Goal: Information Seeking & Learning: Understand process/instructions

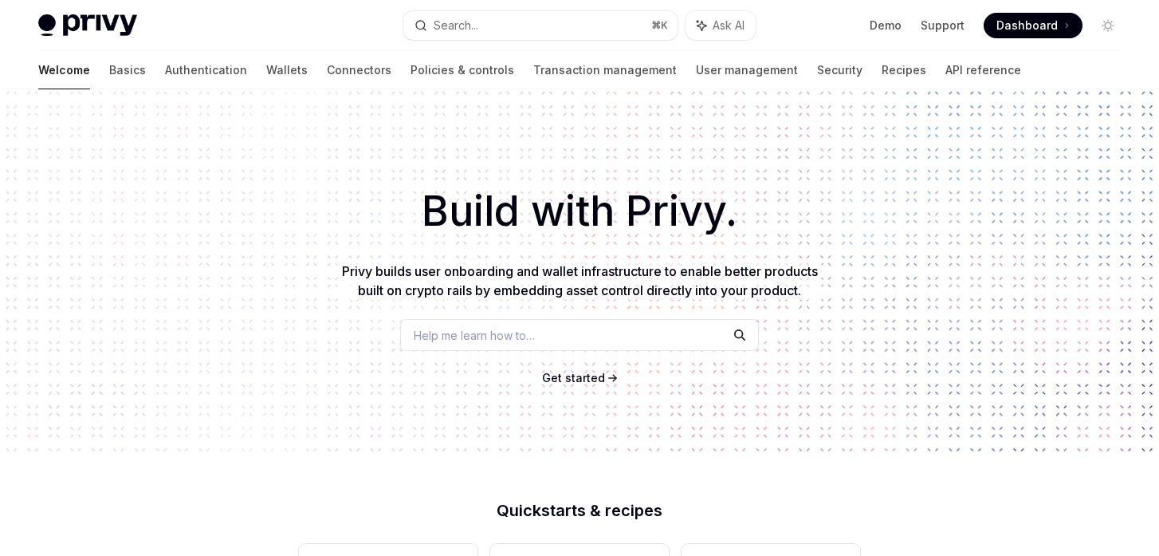
scroll to position [4, 0]
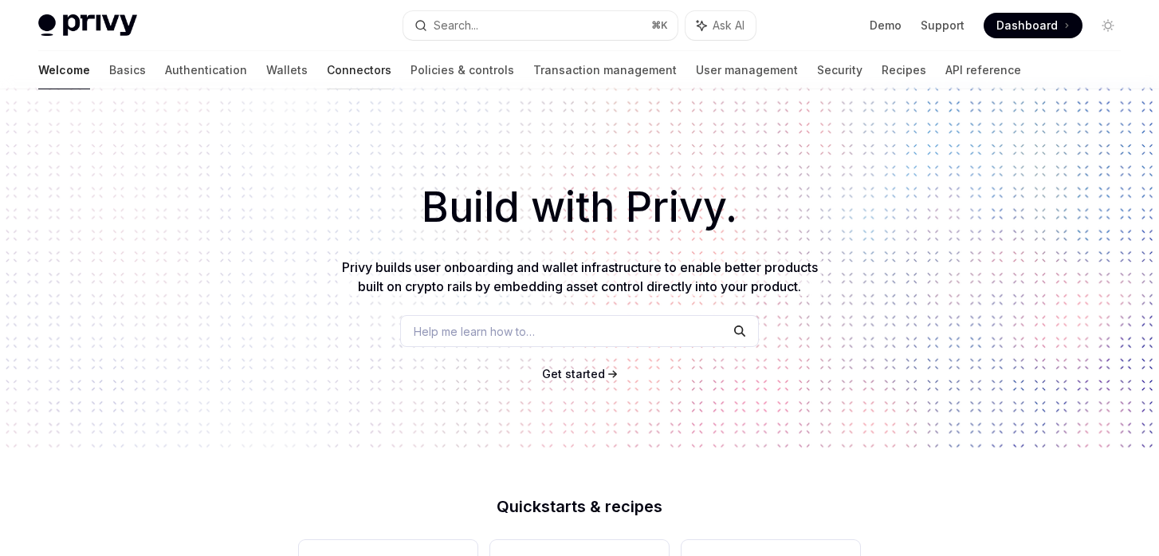
click at [327, 71] on link "Connectors" at bounding box center [359, 70] width 65 height 38
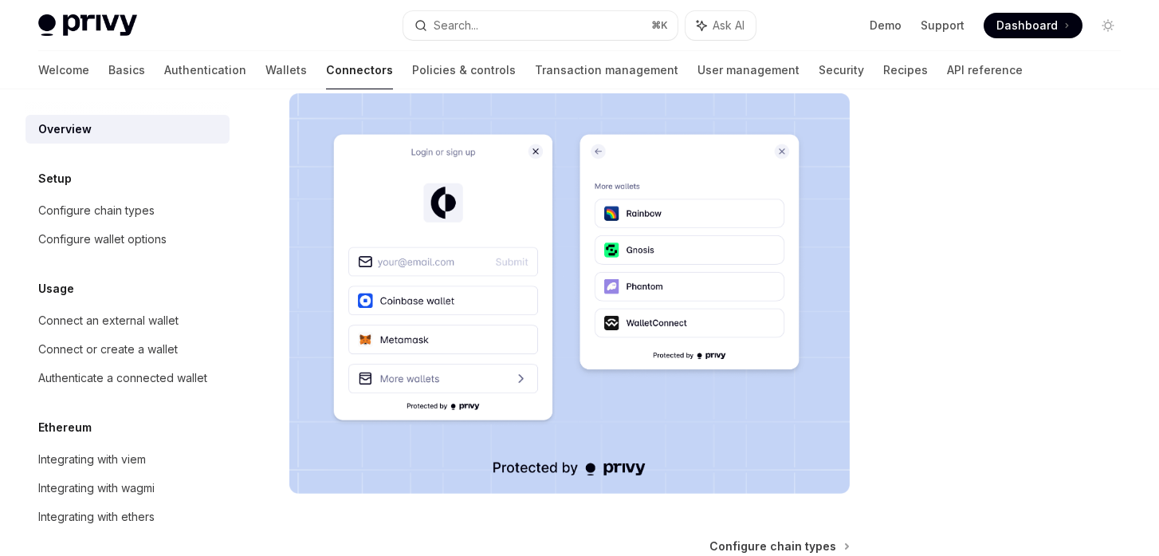
click at [60, 179] on h5 "Setup" at bounding box center [54, 178] width 33 height 19
click at [121, 203] on div "Configure chain types" at bounding box center [96, 210] width 116 height 19
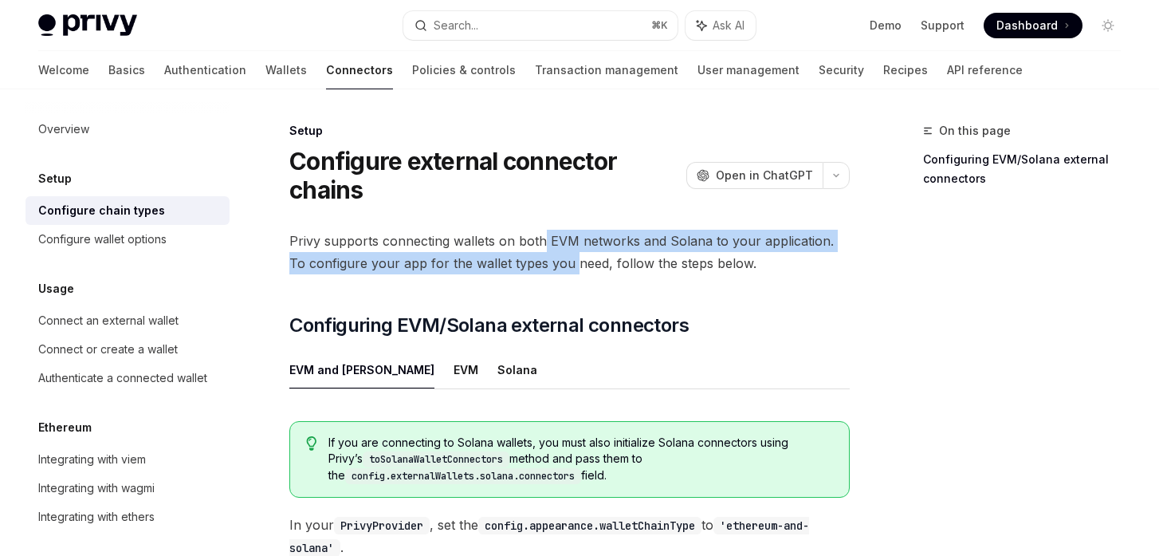
drag, startPoint x: 543, startPoint y: 237, endPoint x: 553, endPoint y: 275, distance: 39.5
click at [553, 275] on div "Privy supports connecting wallets on both EVM networks and Solana to your appli…" at bounding box center [569, 532] width 561 height 604
click at [647, 278] on div "Privy supports connecting wallets on both EVM networks and Solana to your appli…" at bounding box center [569, 532] width 561 height 604
drag, startPoint x: 549, startPoint y: 243, endPoint x: 561, endPoint y: 287, distance: 45.5
click at [561, 287] on div "Privy supports connecting wallets on both EVM networks and Solana to your appli…" at bounding box center [569, 532] width 561 height 604
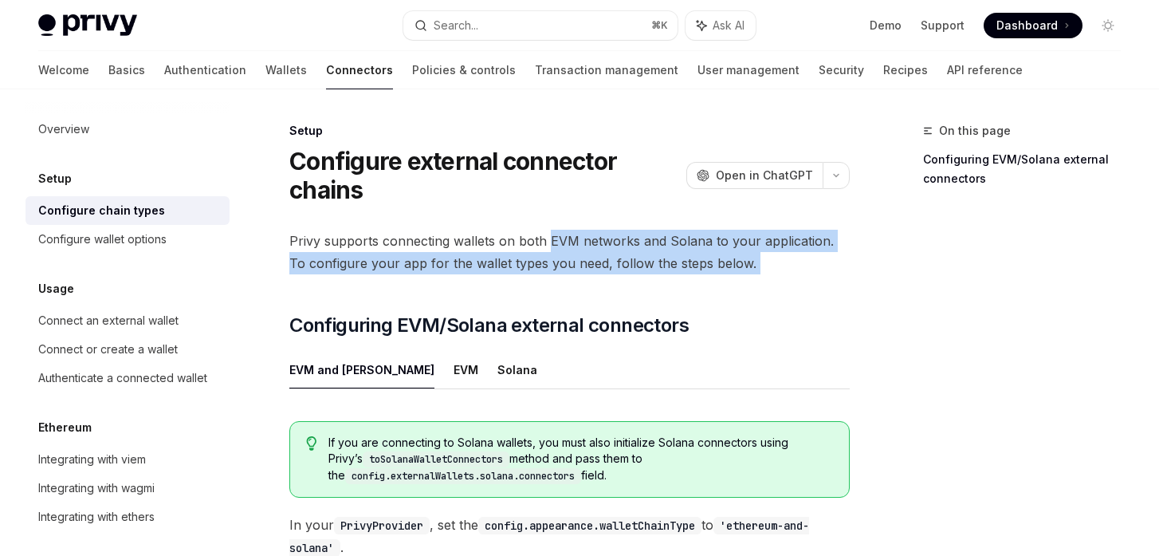
click at [636, 285] on div "Privy supports connecting wallets on both EVM networks and Solana to your appli…" at bounding box center [569, 532] width 561 height 604
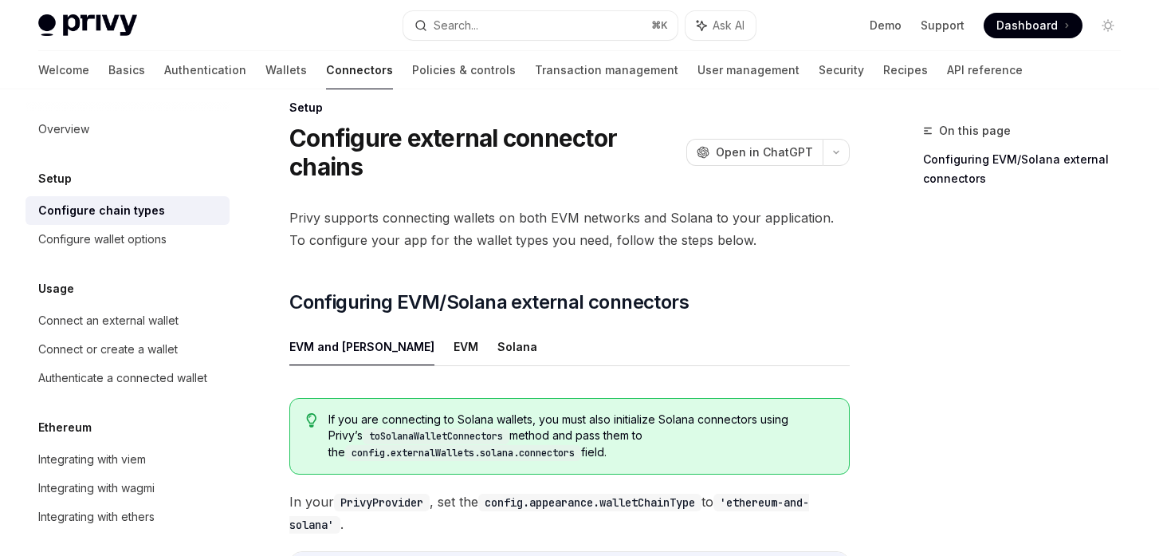
scroll to position [30, 0]
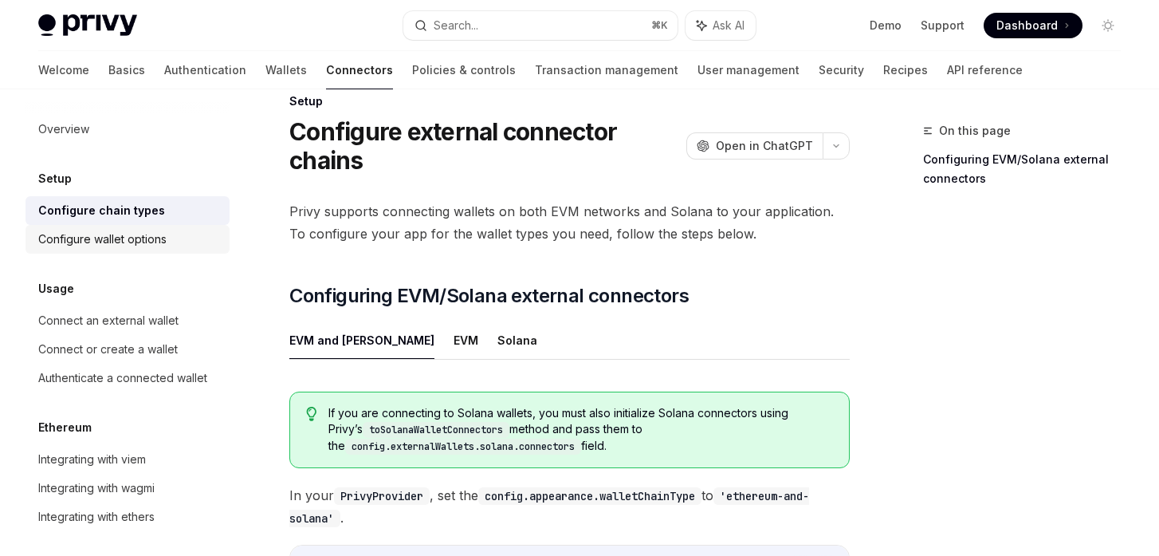
click at [93, 237] on div "Configure wallet options" at bounding box center [102, 239] width 128 height 19
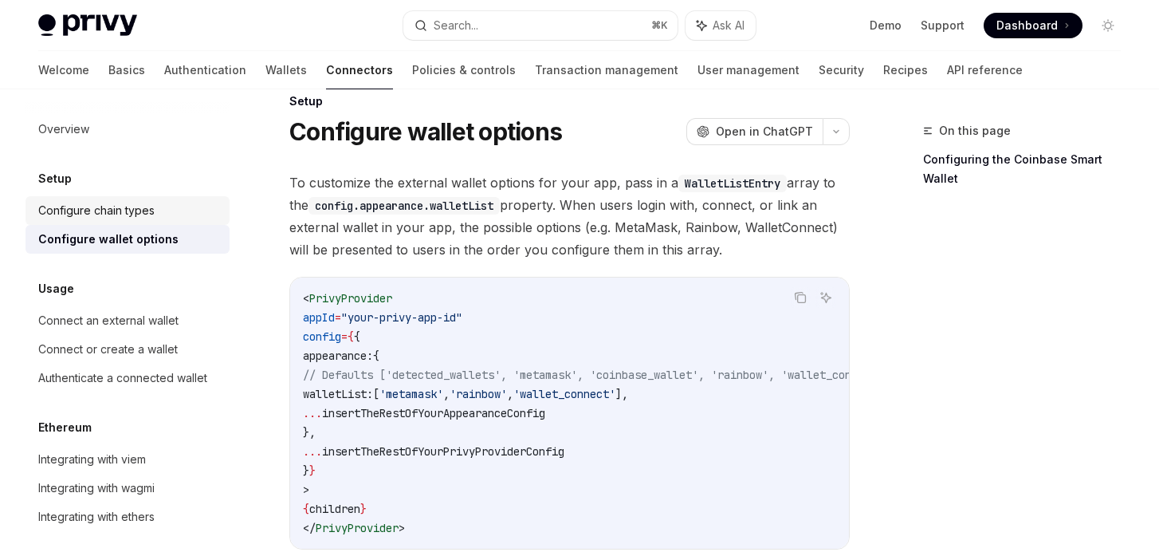
click at [116, 207] on div "Configure chain types" at bounding box center [96, 210] width 116 height 19
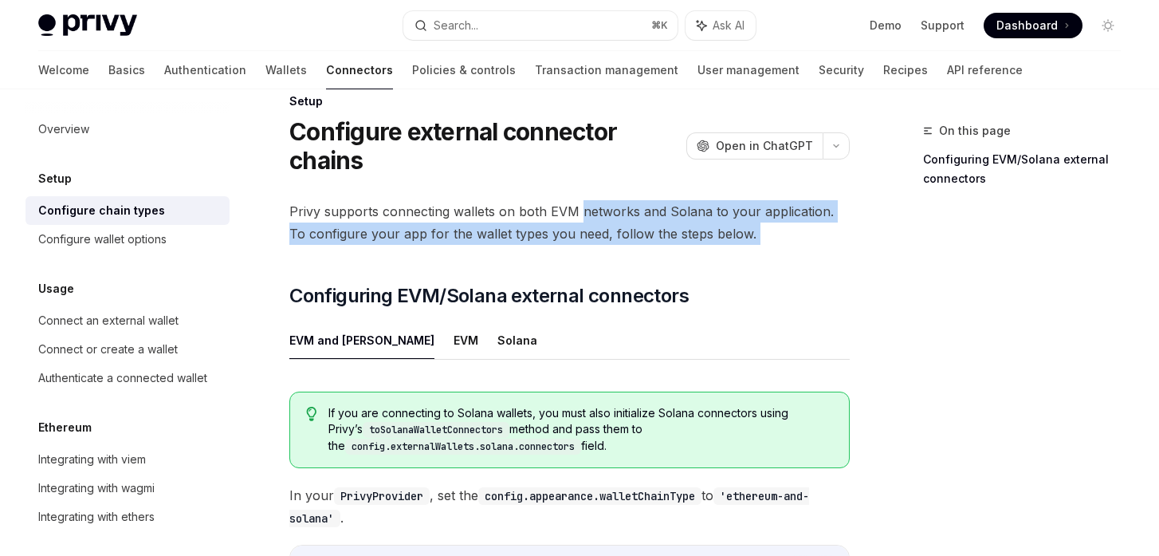
drag, startPoint x: 577, startPoint y: 211, endPoint x: 585, endPoint y: 254, distance: 43.0
click at [585, 254] on div "Privy supports connecting wallets on both EVM networks and Solana to your appli…" at bounding box center [569, 502] width 561 height 604
click at [855, 259] on div "On this page Configuring EVM/Solana external connectors Setup Configure externa…" at bounding box center [580, 551] width 1108 height 982
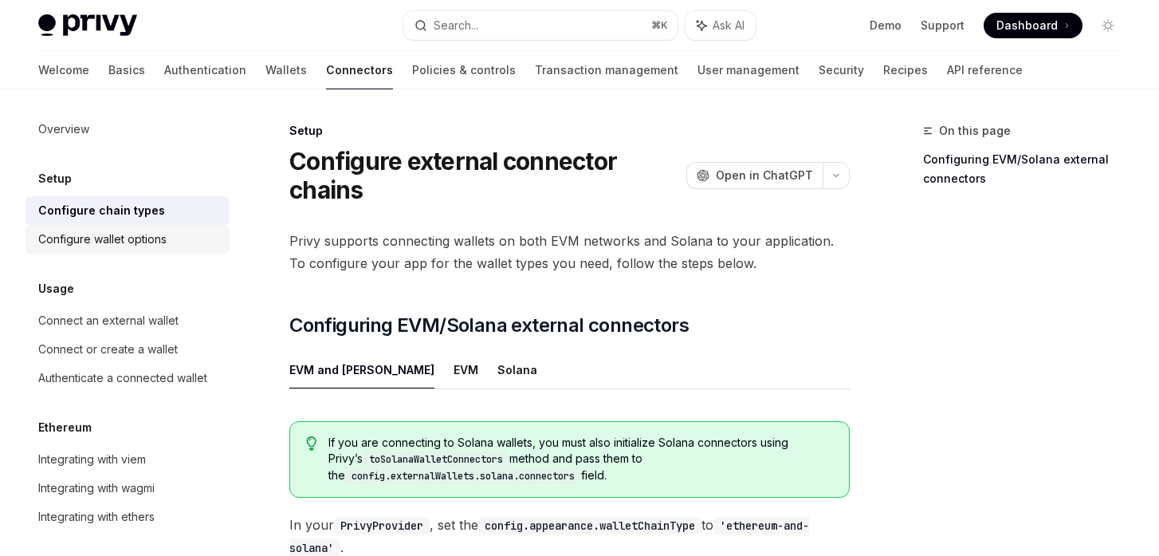
click at [96, 242] on div "Configure wallet options" at bounding box center [102, 239] width 128 height 19
type textarea "*"
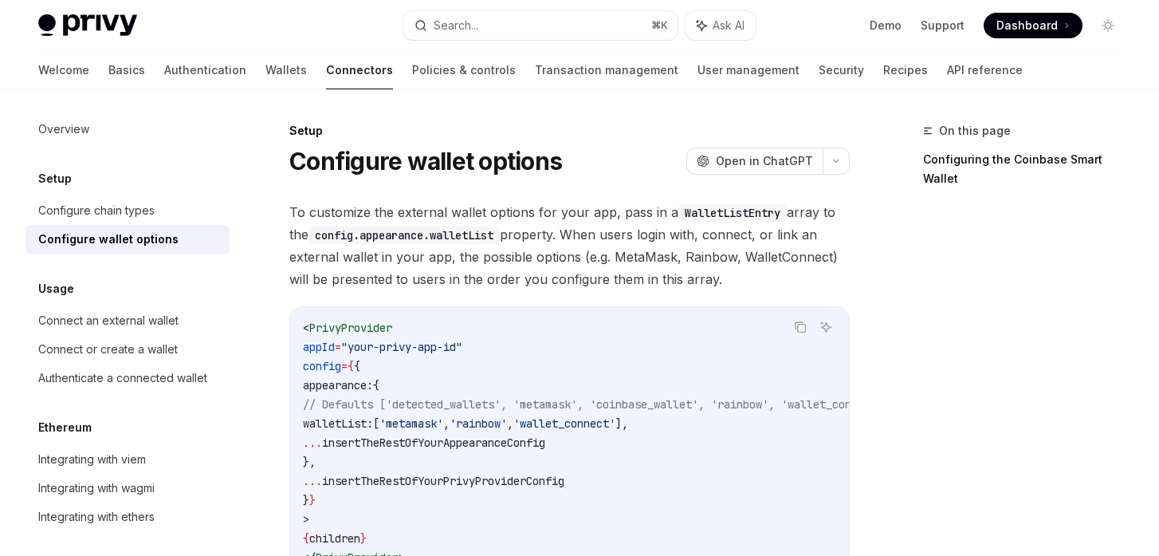
click at [588, 247] on span "To customize the external wallet options for your app, pass in a WalletListEntr…" at bounding box center [569, 245] width 561 height 89
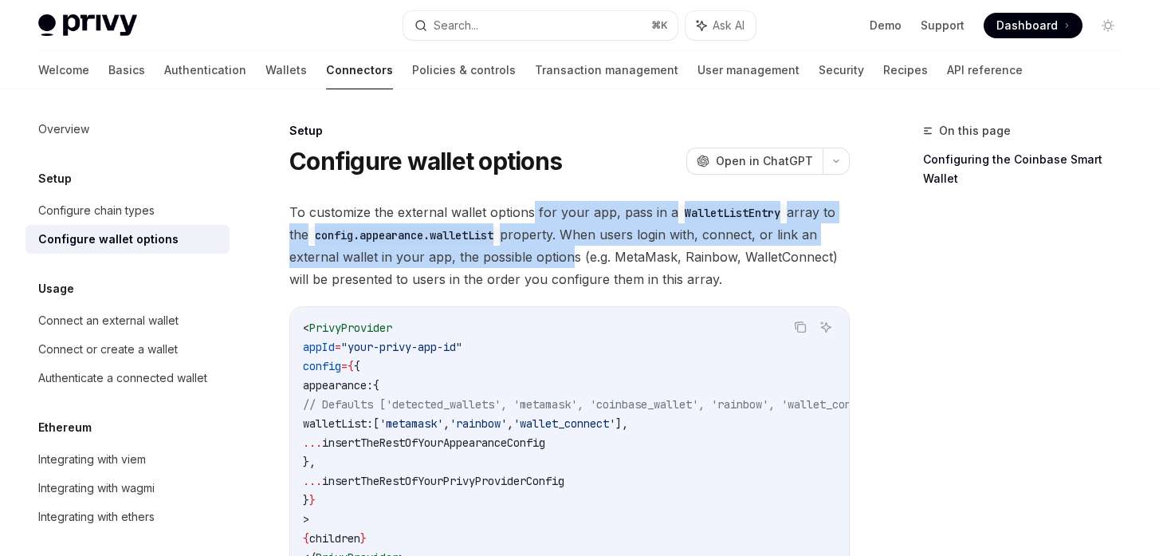
drag, startPoint x: 532, startPoint y: 212, endPoint x: 560, endPoint y: 258, distance: 54.0
click at [560, 258] on span "To customize the external wallet options for your app, pass in a WalletListEntr…" at bounding box center [569, 245] width 561 height 89
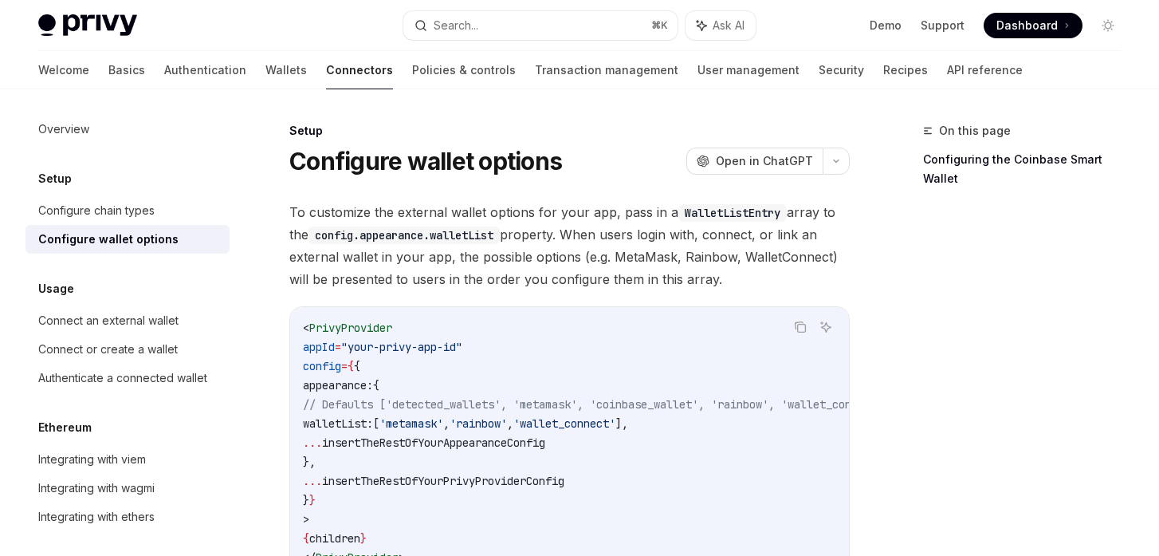
click at [587, 260] on span "To customize the external wallet options for your app, pass in a WalletListEntr…" at bounding box center [569, 245] width 561 height 89
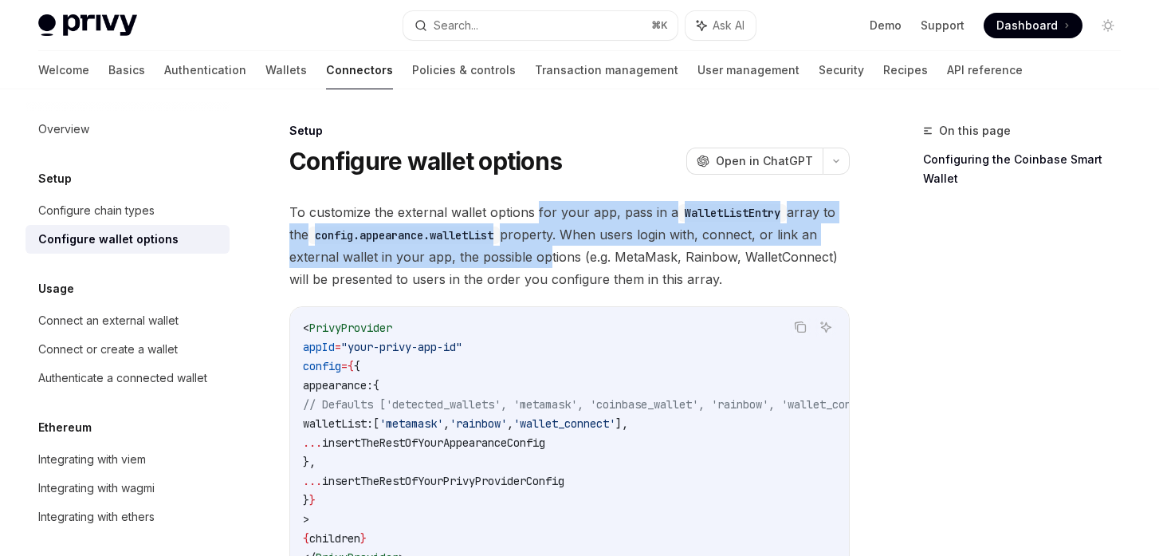
drag, startPoint x: 535, startPoint y: 210, endPoint x: 542, endPoint y: 254, distance: 44.4
click at [542, 254] on span "To customize the external wallet options for your app, pass in a WalletListEntr…" at bounding box center [569, 245] width 561 height 89
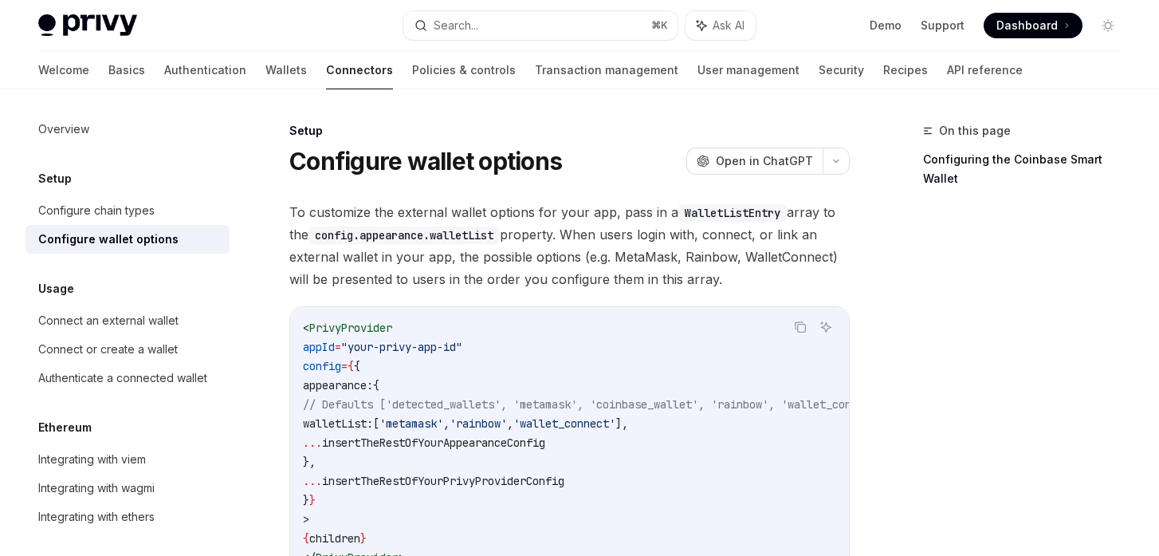
click at [553, 254] on span "To customize the external wallet options for your app, pass in a WalletListEntr…" at bounding box center [569, 245] width 561 height 89
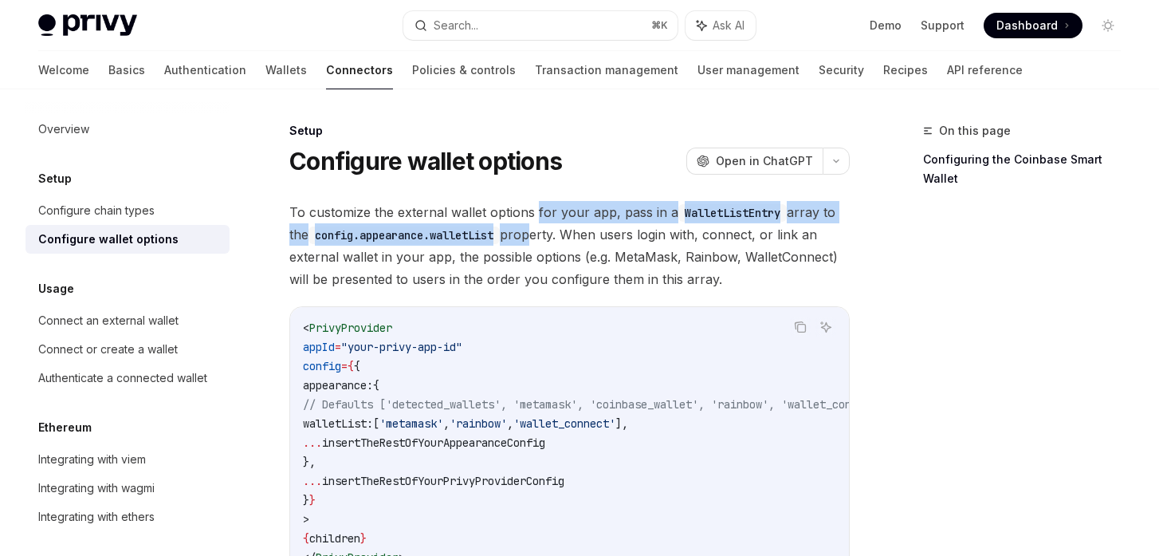
drag, startPoint x: 535, startPoint y: 210, endPoint x: 535, endPoint y: 234, distance: 23.9
click at [535, 234] on span "To customize the external wallet options for your app, pass in a WalletListEntr…" at bounding box center [569, 245] width 561 height 89
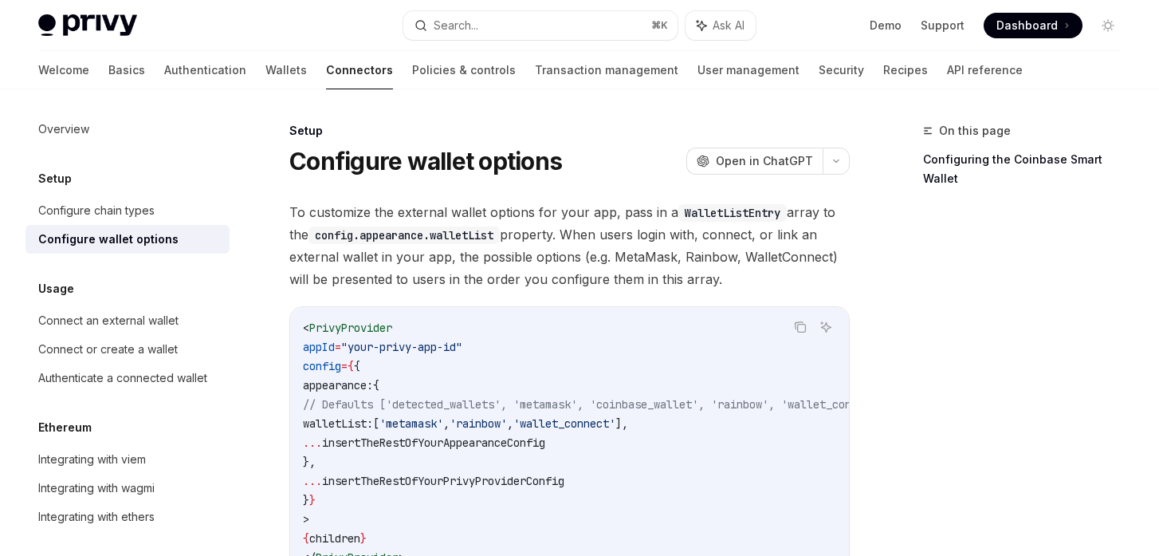
click at [560, 274] on span "To customize the external wallet options for your app, pass in a WalletListEntr…" at bounding box center [569, 245] width 561 height 89
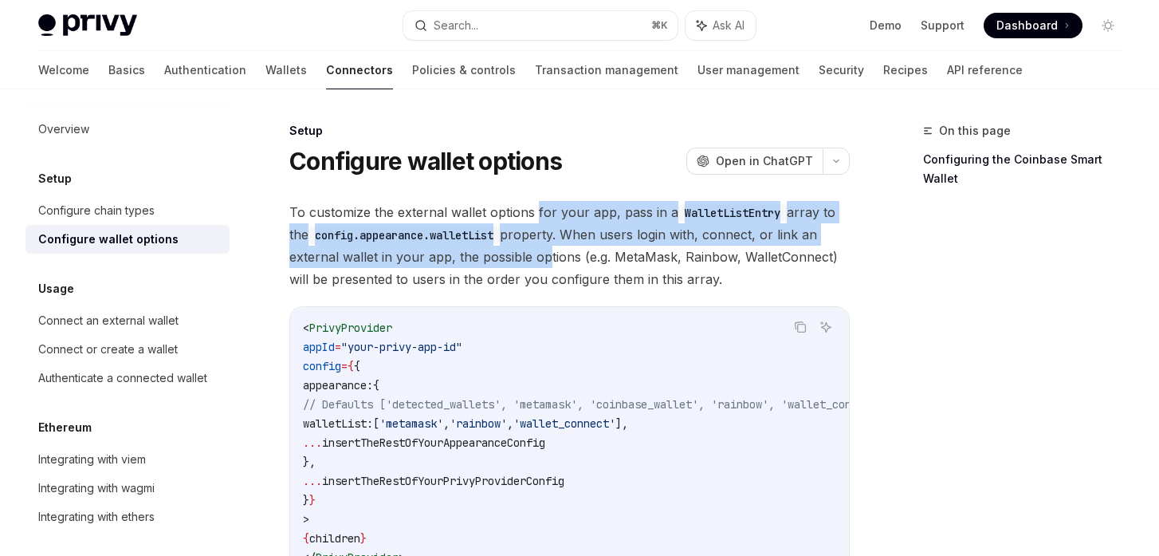
drag, startPoint x: 534, startPoint y: 210, endPoint x: 537, endPoint y: 246, distance: 36.0
click at [537, 246] on span "To customize the external wallet options for your app, pass in a WalletListEntr…" at bounding box center [569, 245] width 561 height 89
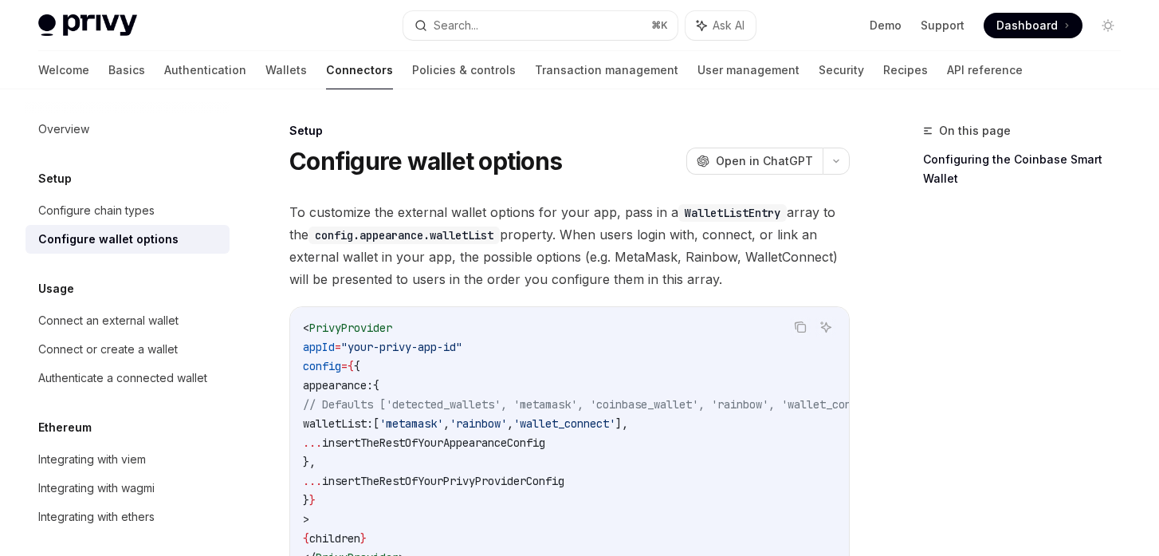
click at [557, 255] on span "To customize the external wallet options for your app, pass in a WalletListEntr…" at bounding box center [569, 245] width 561 height 89
click at [584, 267] on span "To customize the external wallet options for your app, pass in a WalletListEntr…" at bounding box center [569, 245] width 561 height 89
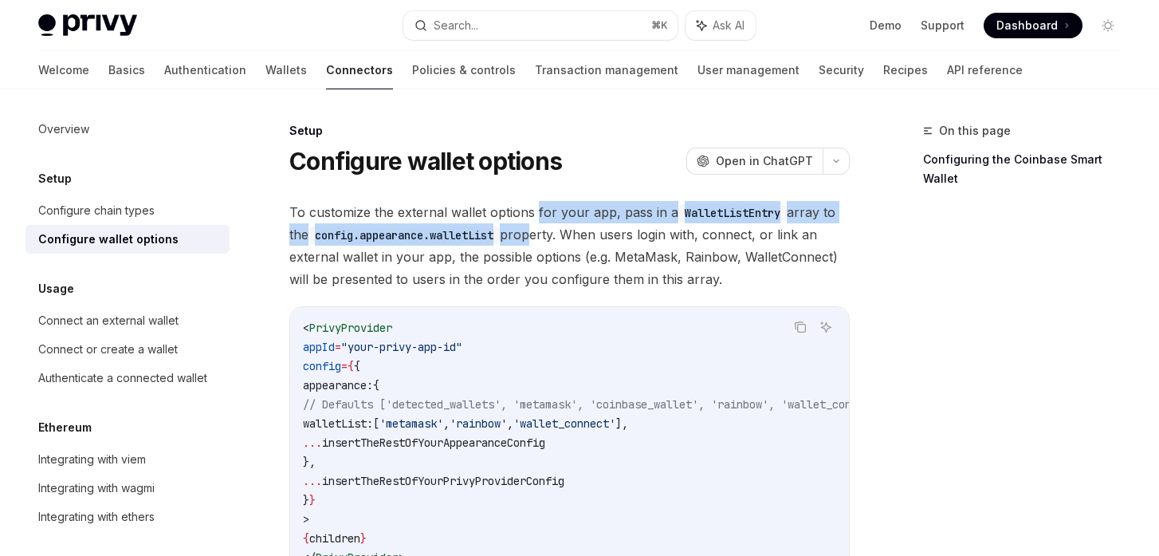
drag, startPoint x: 537, startPoint y: 212, endPoint x: 537, endPoint y: 240, distance: 27.9
click at [537, 240] on span "To customize the external wallet options for your app, pass in a WalletListEntr…" at bounding box center [569, 245] width 561 height 89
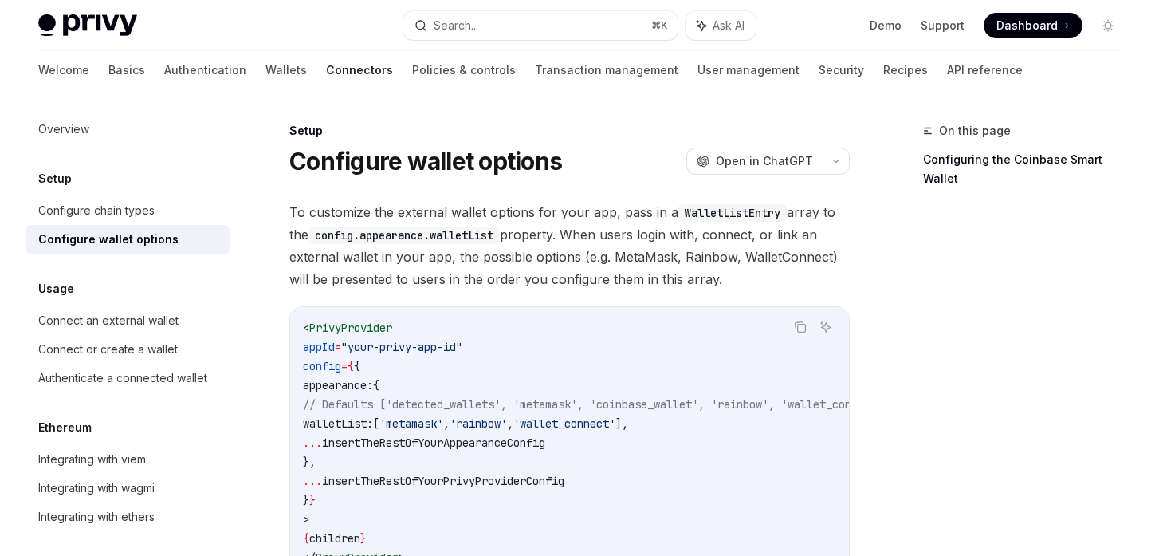
click at [568, 261] on span "To customize the external wallet options for your app, pass in a WalletListEntr…" at bounding box center [569, 245] width 561 height 89
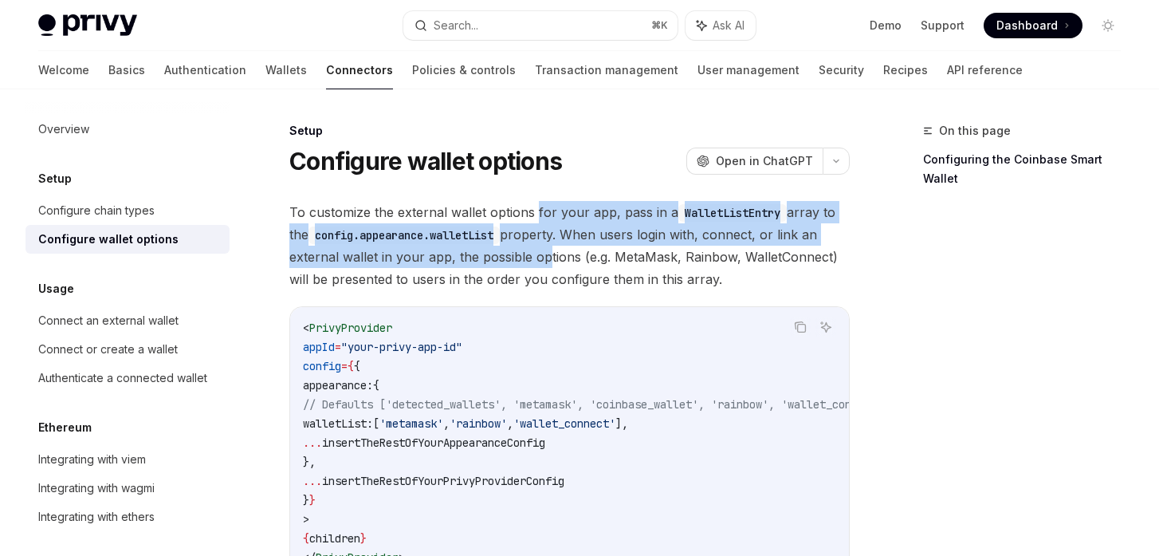
drag, startPoint x: 536, startPoint y: 210, endPoint x: 538, endPoint y: 253, distance: 43.1
click at [538, 253] on span "To customize the external wallet options for your app, pass in a WalletListEntr…" at bounding box center [569, 245] width 561 height 89
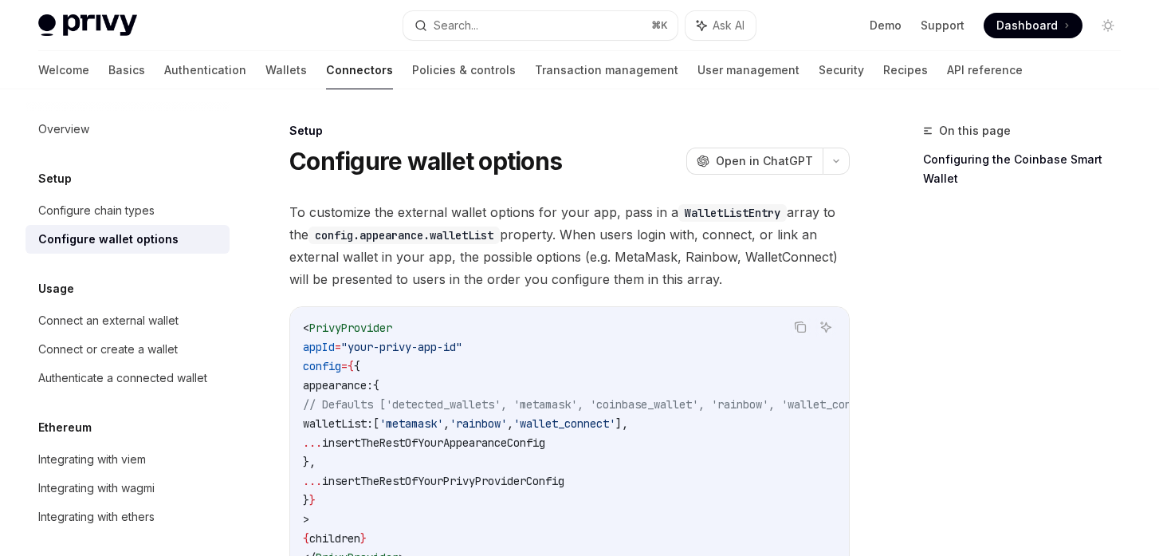
click at [578, 274] on span "To customize the external wallet options for your app, pass in a WalletListEntr…" at bounding box center [569, 245] width 561 height 89
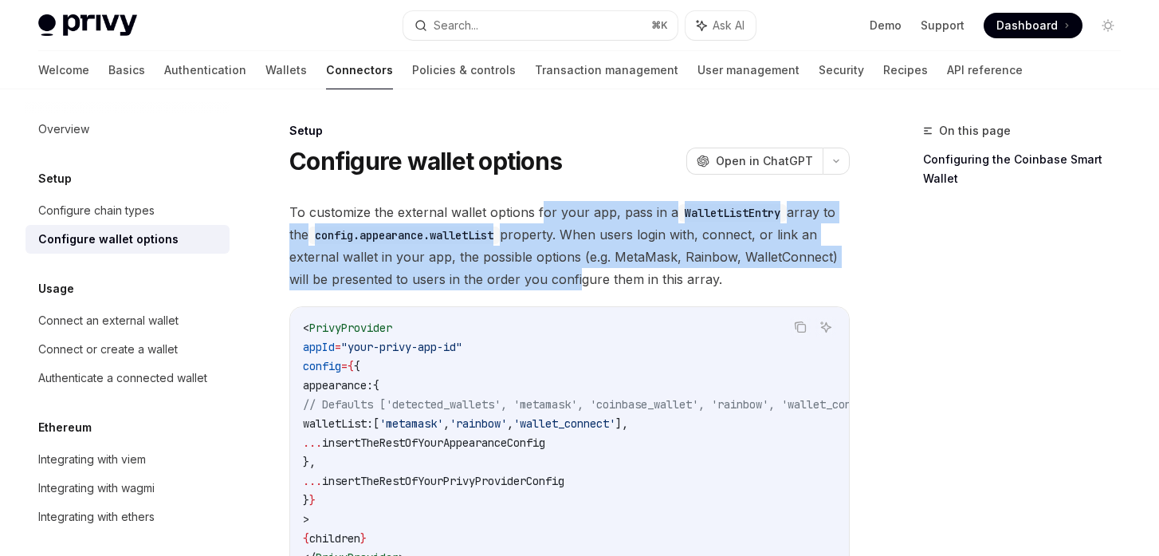
drag, startPoint x: 539, startPoint y: 210, endPoint x: 576, endPoint y: 276, distance: 75.4
click at [576, 276] on span "To customize the external wallet options for your app, pass in a WalletListEntr…" at bounding box center [569, 245] width 561 height 89
click at [645, 262] on span "To customize the external wallet options for your app, pass in a WalletListEntr…" at bounding box center [569, 245] width 561 height 89
